Goal: Download file/media

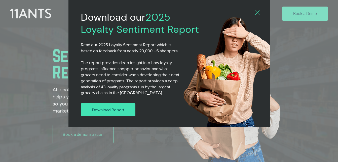
click at [133, 115] on link "Download Report" at bounding box center [108, 109] width 55 height 13
